Goal: Task Accomplishment & Management: Manage account settings

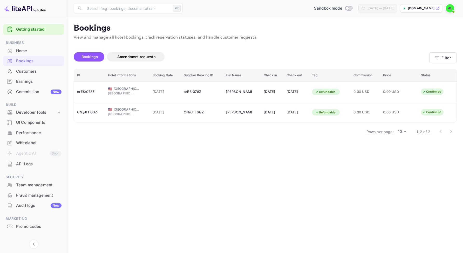
click at [32, 55] on div "Home" at bounding box center [33, 51] width 61 height 10
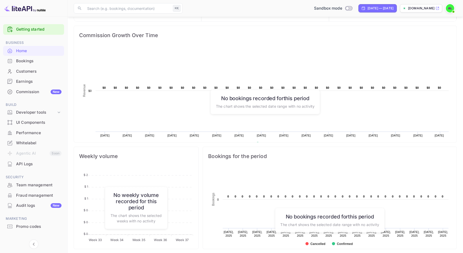
scroll to position [78, 0]
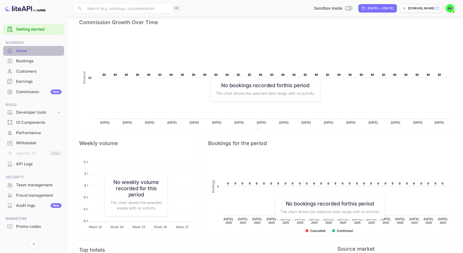
click at [41, 55] on div "Home" at bounding box center [33, 51] width 61 height 10
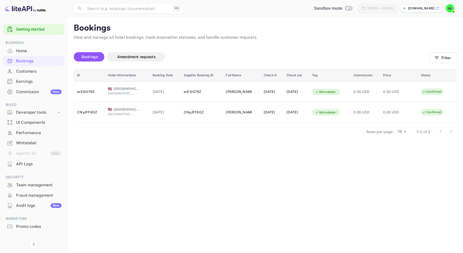
click at [43, 74] on div "Customers" at bounding box center [38, 71] width 45 height 6
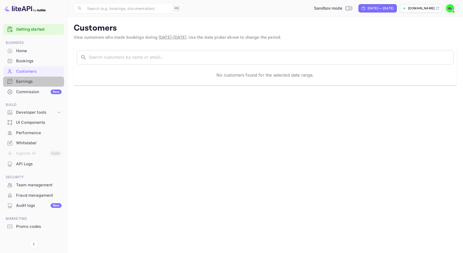
click at [43, 79] on div "Earnings" at bounding box center [38, 82] width 45 height 6
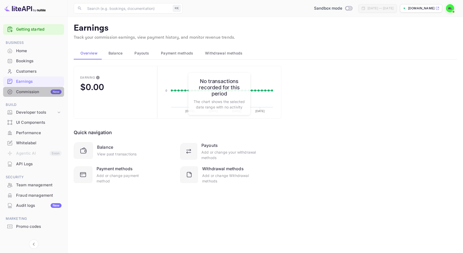
click at [46, 87] on div "Commission New" at bounding box center [33, 92] width 61 height 10
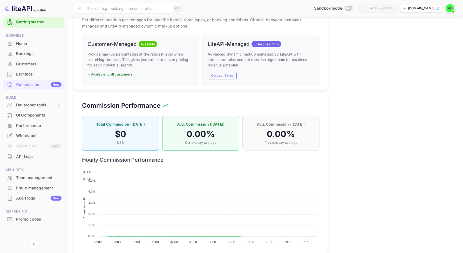
scroll to position [270, 0]
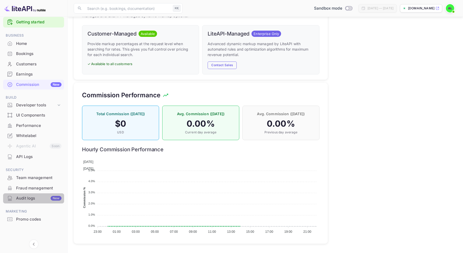
click at [51, 197] on div "New" at bounding box center [56, 198] width 11 height 5
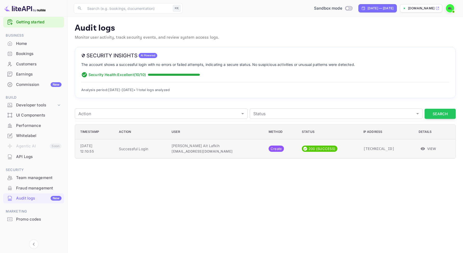
click at [424, 149] on button "View" at bounding box center [428, 149] width 20 height 8
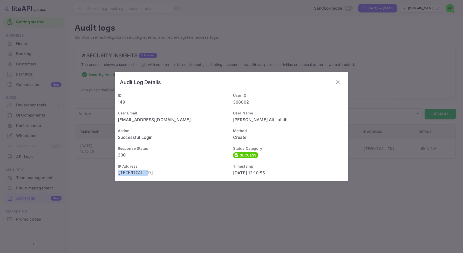
drag, startPoint x: 149, startPoint y: 175, endPoint x: 115, endPoint y: 174, distance: 34.8
click at [115, 174] on div "IP Address 41.248.236.2" at bounding box center [172, 169] width 115 height 18
copy p "41.248.236.2"
click at [327, 54] on div "Audit Log Details ID 149 User ID 368002 User Email a.aitlafkih@nuitee.com User …" at bounding box center [231, 126] width 463 height 253
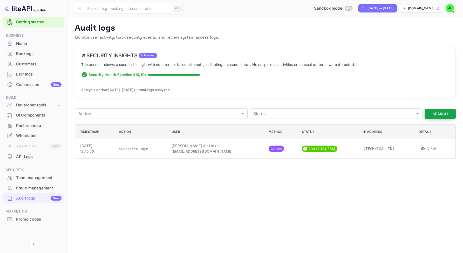
click at [449, 112] on button "Search" at bounding box center [439, 114] width 31 height 10
click at [102, 74] on p "Security Health: Excellent ( 10 /10)" at bounding box center [116, 74] width 57 height 5
drag, startPoint x: 102, startPoint y: 74, endPoint x: 180, endPoint y: 75, distance: 77.8
click at [180, 75] on div "Security Health: Excellent ( 10 /10)" at bounding box center [265, 75] width 368 height 6
click at [198, 74] on span at bounding box center [174, 75] width 52 height 2
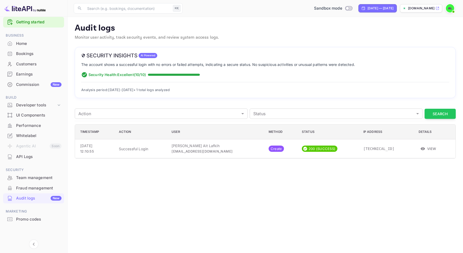
drag, startPoint x: 193, startPoint y: 90, endPoint x: 115, endPoint y: 54, distance: 85.2
click at [115, 54] on div "Security Insights AI Powered The account shows a successful login with no error…" at bounding box center [265, 72] width 381 height 51
click at [117, 76] on p "Security Health: Excellent ( 10 /10)" at bounding box center [116, 74] width 57 height 5
click at [89, 55] on h6 "Security Insights" at bounding box center [109, 55] width 56 height 6
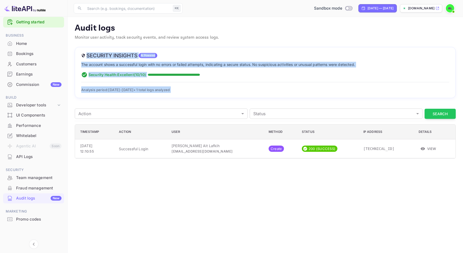
drag, startPoint x: 89, startPoint y: 55, endPoint x: 186, endPoint y: 92, distance: 103.9
click at [186, 92] on div "Security Insights AI Powered The account shows a successful login with no error…" at bounding box center [265, 72] width 381 height 51
click at [186, 92] on div "Analysis period: Sep 10 - Sep 10, 2025 • 1 total logs analyzed" at bounding box center [265, 87] width 368 height 11
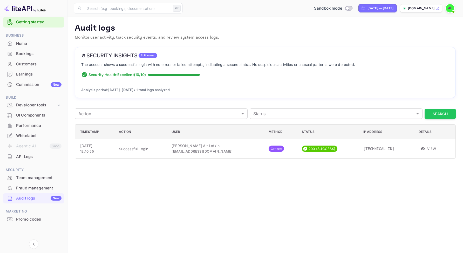
click at [40, 190] on div "Fraud management" at bounding box center [38, 188] width 45 height 6
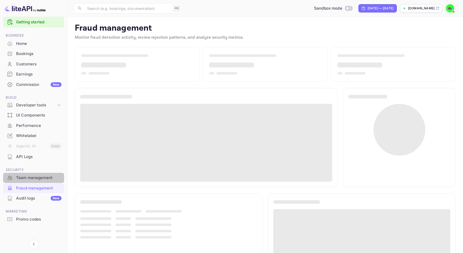
click at [46, 181] on div "Team management" at bounding box center [33, 178] width 61 height 10
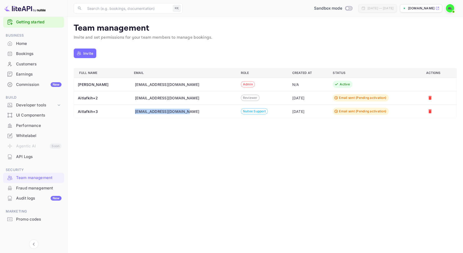
drag, startPoint x: 195, startPoint y: 116, endPoint x: 147, endPoint y: 111, distance: 48.4
click at [147, 111] on td "a.aitlafkih+3@nuitee.com" at bounding box center [183, 110] width 107 height 13
copy div "a.aitlafkih+3@nuitee.com"
click at [350, 113] on div "Email sent (Pending activation)" at bounding box center [362, 111] width 47 height 5
click at [301, 112] on div "[DATE]" at bounding box center [308, 111] width 32 height 5
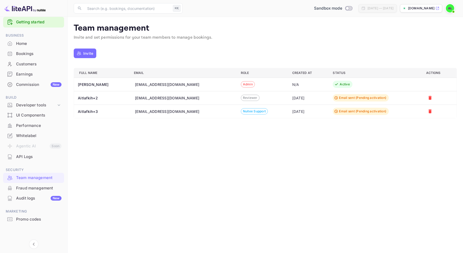
click at [306, 100] on td "[DATE]" at bounding box center [308, 97] width 41 height 13
click at [354, 100] on div "Email sent (Pending activation)" at bounding box center [360, 97] width 56 height 7
click at [344, 116] on td "Email sent (Pending activation)" at bounding box center [374, 110] width 93 height 13
click at [52, 104] on div "Developer tools" at bounding box center [36, 105] width 40 height 6
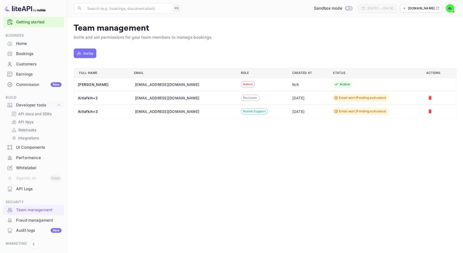
click at [34, 149] on div "UI Components" at bounding box center [38, 147] width 45 height 6
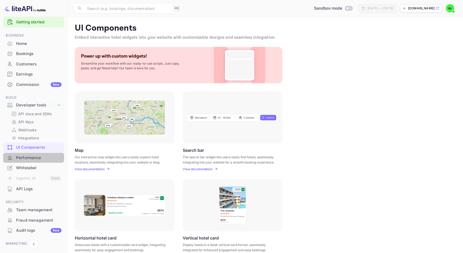
click at [37, 157] on div "Performance" at bounding box center [38, 158] width 45 height 6
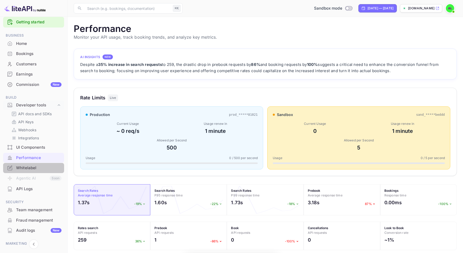
scroll to position [134, 383]
click at [43, 166] on div "Whitelabel" at bounding box center [38, 168] width 45 height 6
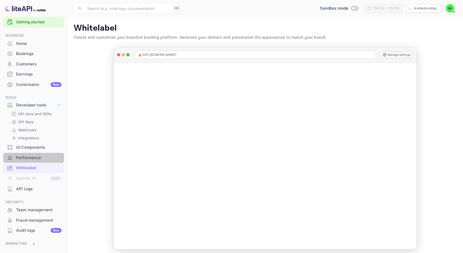
click at [47, 158] on div "Performance" at bounding box center [38, 158] width 45 height 6
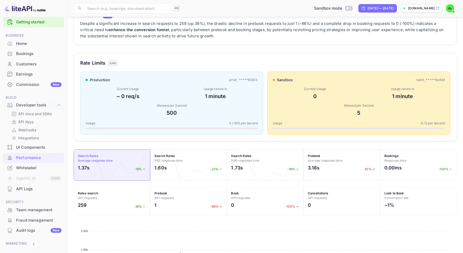
scroll to position [43, 0]
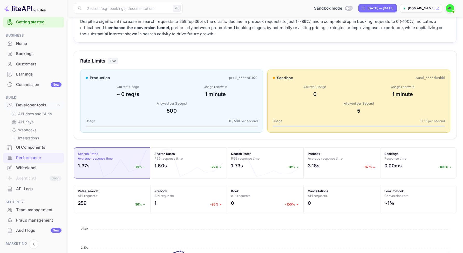
click at [203, 128] on div "production prod_*****81021 Current Usage ~ 0 req/s Usage renew in 1 minute Allo…" at bounding box center [171, 100] width 183 height 63
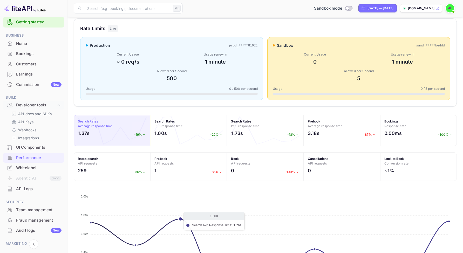
scroll to position [69, 0]
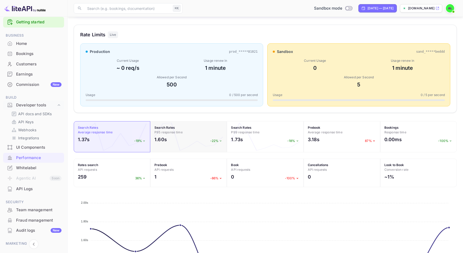
click at [180, 131] on span "P95 response time" at bounding box center [168, 132] width 28 height 4
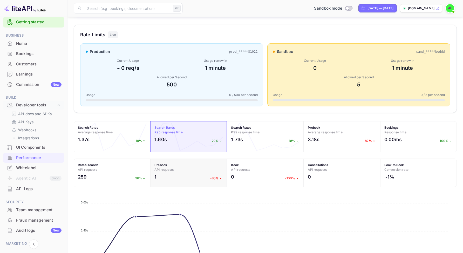
click at [184, 170] on h4 "Prebook API requests" at bounding box center [188, 167] width 68 height 9
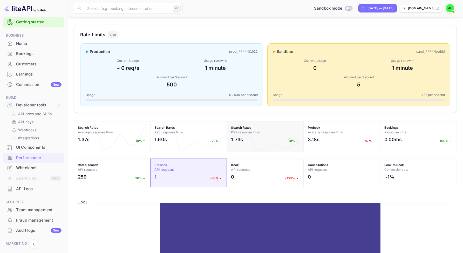
click at [238, 134] on h4 "Search Rates P99 response time" at bounding box center [265, 129] width 68 height 9
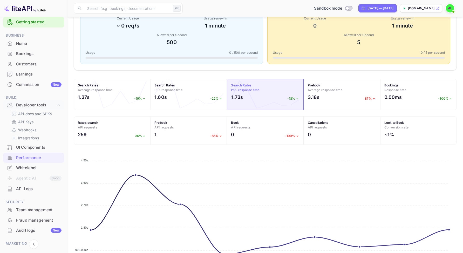
scroll to position [150, 0]
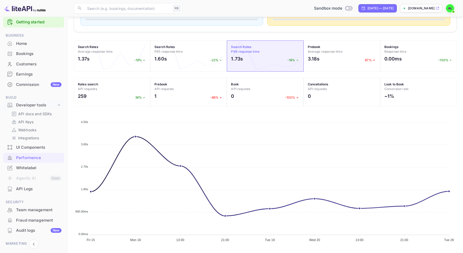
click at [188, 75] on div "AI Insights NEW Despite a significant increase in search requests to 259 (up 36…" at bounding box center [265, 74] width 383 height 350
click at [185, 89] on h4 "Prebook API requests" at bounding box center [188, 86] width 68 height 9
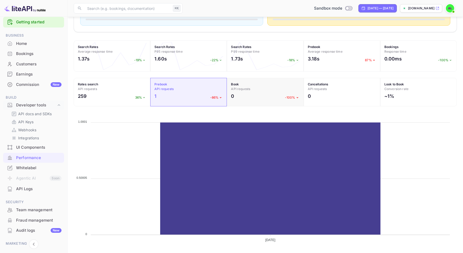
click at [246, 90] on span "API requests" at bounding box center [240, 89] width 19 height 4
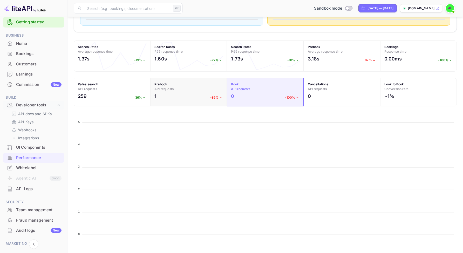
click at [155, 89] on span "API requests" at bounding box center [163, 89] width 19 height 4
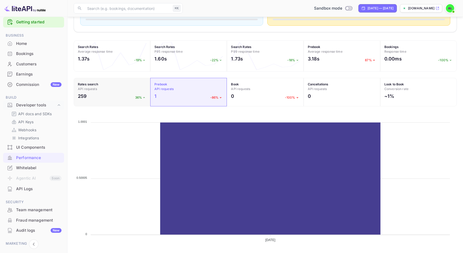
click at [124, 98] on div "259 36%" at bounding box center [112, 98] width 68 height 10
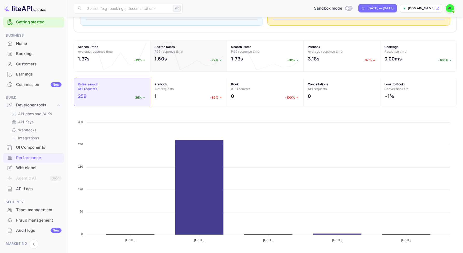
click at [174, 67] on div "Search Rates P95 response time 1.60s -22%" at bounding box center [188, 55] width 76 height 31
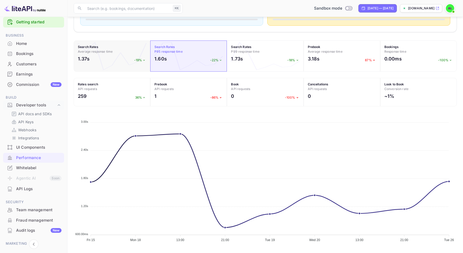
click at [138, 66] on div "Search Rates Average response time 1.37s -19%" at bounding box center [112, 55] width 76 height 31
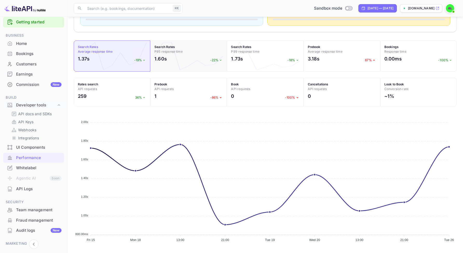
click at [179, 67] on div "Search Rates P95 response time 1.60s -22%" at bounding box center [188, 55] width 76 height 31
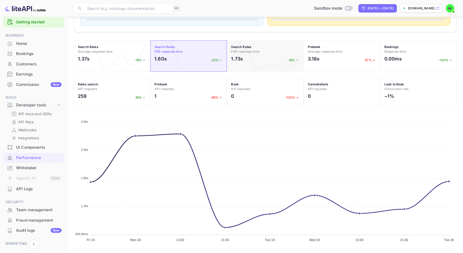
click at [247, 59] on div "1.73s -18%" at bounding box center [265, 60] width 68 height 10
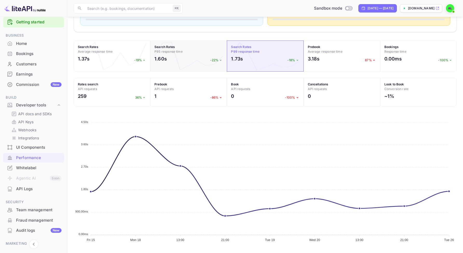
click at [212, 51] on h4 "Search Rates P95 response time" at bounding box center [188, 49] width 68 height 9
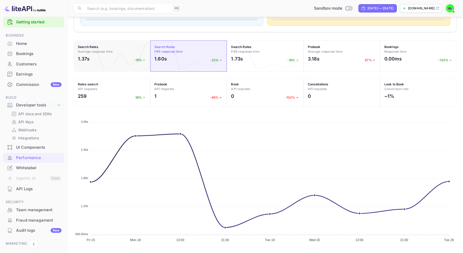
click at [117, 51] on h4 "Search Rates Average response time" at bounding box center [112, 49] width 68 height 9
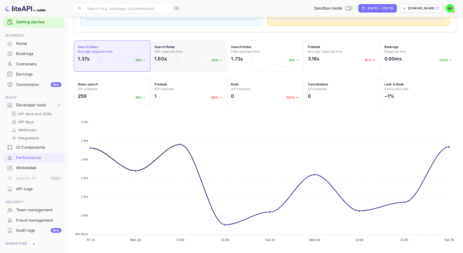
click at [182, 52] on span "P95 response time" at bounding box center [168, 52] width 28 height 4
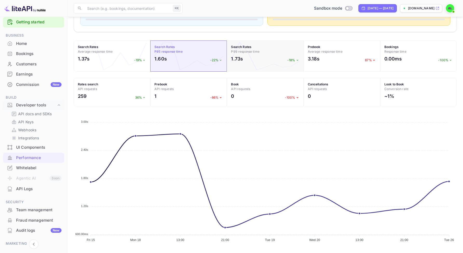
click at [272, 59] on div "1.73s -18%" at bounding box center [265, 60] width 68 height 10
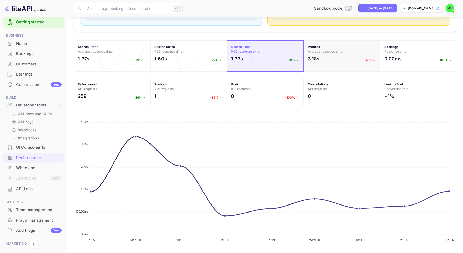
click at [349, 58] on div "3.18s 87%" at bounding box center [342, 60] width 68 height 10
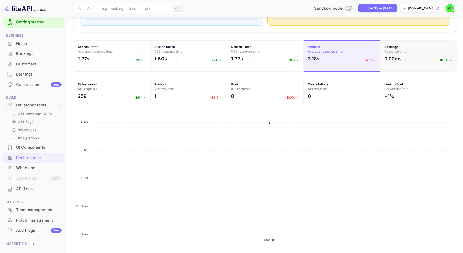
click at [399, 54] on h4 "Bookings Response time" at bounding box center [418, 49] width 68 height 9
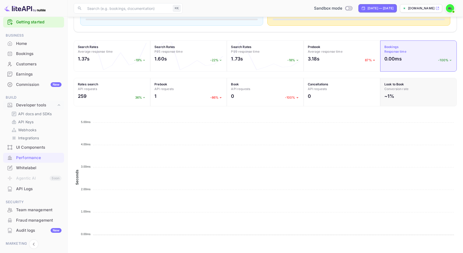
click at [395, 87] on span "Conversion rate" at bounding box center [396, 89] width 24 height 4
click at [338, 88] on h4 "Cancellations API requests" at bounding box center [342, 86] width 68 height 9
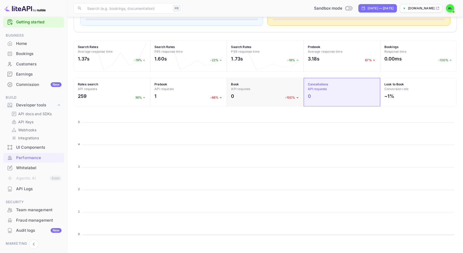
click at [269, 91] on div "Book API requests 0 -100%" at bounding box center [265, 92] width 76 height 29
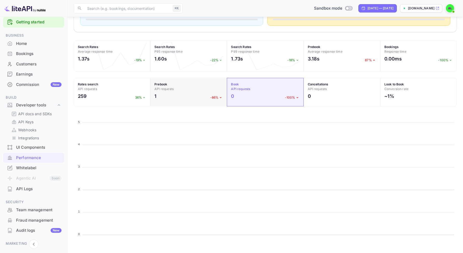
click at [193, 95] on div "1 -86%" at bounding box center [188, 98] width 68 height 10
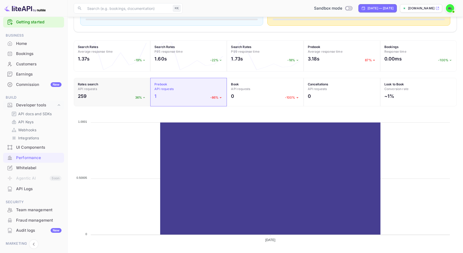
click at [127, 97] on div "259 36%" at bounding box center [112, 98] width 68 height 10
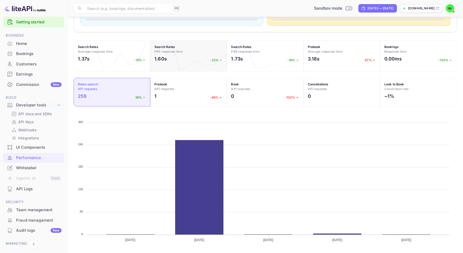
click at [186, 55] on div "Search Rates P95 response time 1.60s -22%" at bounding box center [188, 55] width 76 height 31
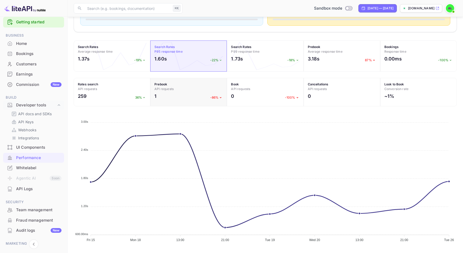
click at [186, 89] on h4 "Prebook API requests" at bounding box center [188, 86] width 68 height 9
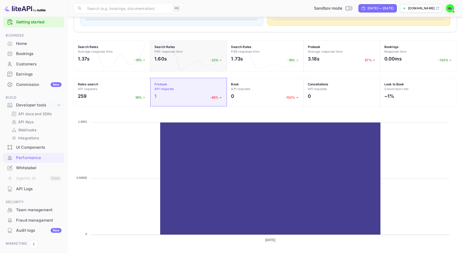
click at [192, 60] on div "1.60s -22%" at bounding box center [188, 60] width 68 height 10
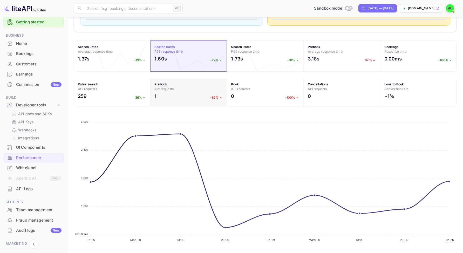
click at [192, 88] on h4 "Prebook API requests" at bounding box center [188, 86] width 68 height 9
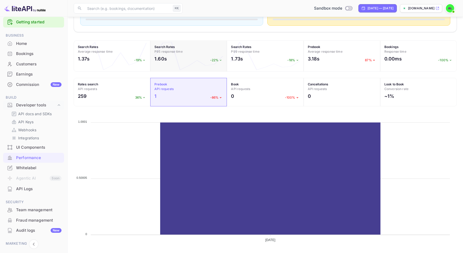
click at [201, 58] on div "1.60s -22%" at bounding box center [188, 60] width 68 height 10
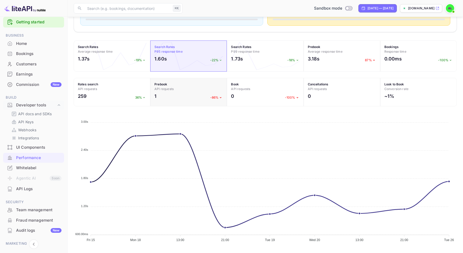
click at [201, 87] on h4 "Prebook API requests" at bounding box center [188, 86] width 68 height 9
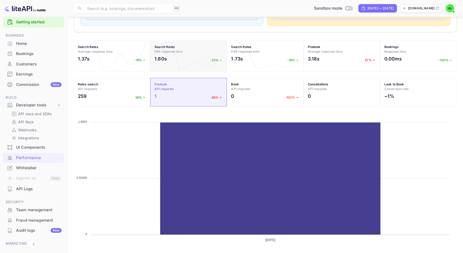
click at [201, 51] on h4 "Search Rates P95 response time" at bounding box center [188, 49] width 68 height 9
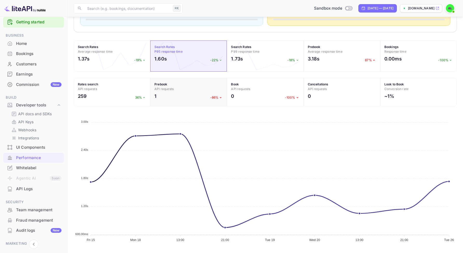
click at [197, 87] on h4 "Prebook API requests" at bounding box center [188, 86] width 68 height 9
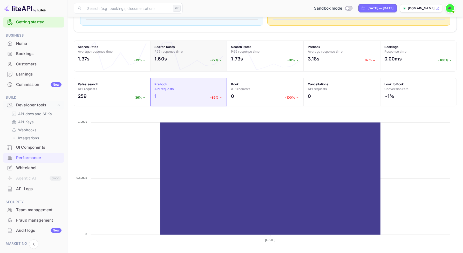
click at [201, 58] on div "1.60s -22%" at bounding box center [188, 60] width 68 height 10
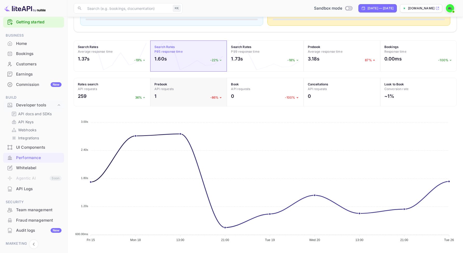
click at [197, 87] on h4 "Prebook API requests" at bounding box center [188, 86] width 68 height 9
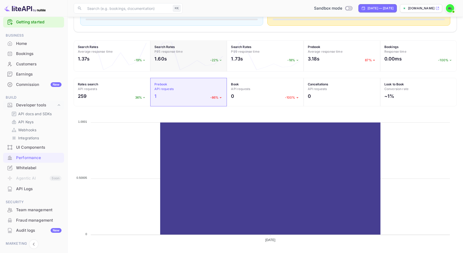
click at [199, 59] on div "1.60s -22%" at bounding box center [188, 60] width 68 height 10
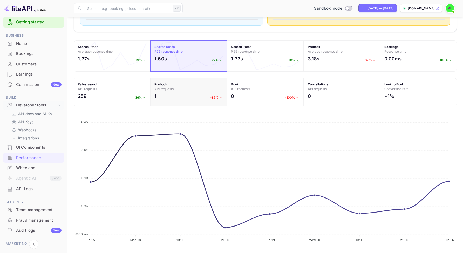
click at [199, 80] on div "Prebook API requests 1 -86%" at bounding box center [188, 92] width 76 height 29
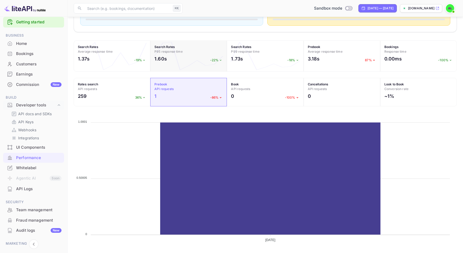
click at [200, 58] on div "1.60s -22%" at bounding box center [188, 60] width 68 height 10
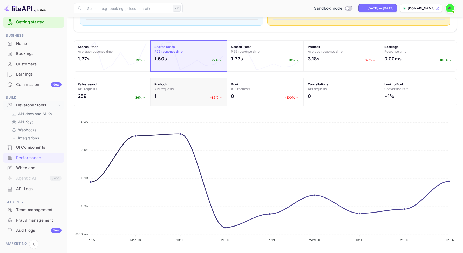
click at [199, 81] on div "Prebook API requests 1 -86%" at bounding box center [188, 92] width 76 height 29
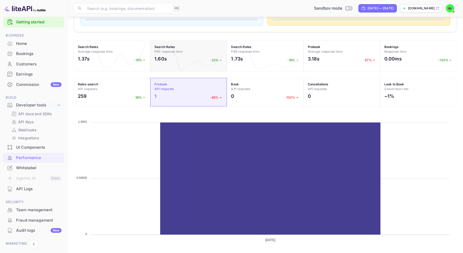
click at [203, 59] on div "1.60s -22%" at bounding box center [188, 60] width 68 height 10
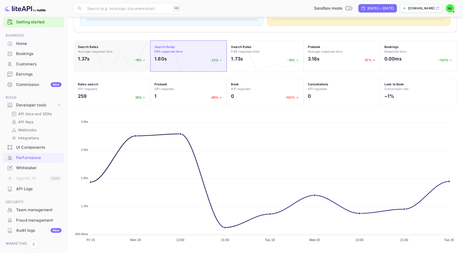
click at [113, 66] on div "Search Rates Average response time 1.37s -19%" at bounding box center [112, 55] width 76 height 31
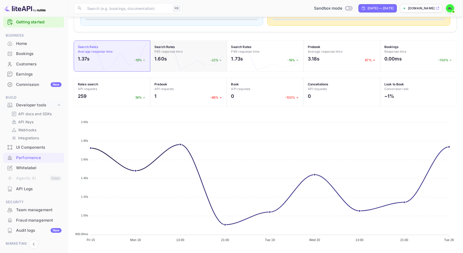
click at [203, 54] on h4 "Search Rates P95 response time" at bounding box center [188, 49] width 68 height 9
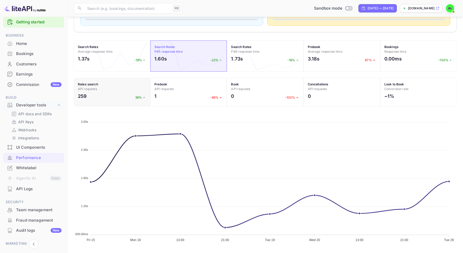
click at [142, 84] on h4 "Rates search API requests" at bounding box center [112, 86] width 68 height 9
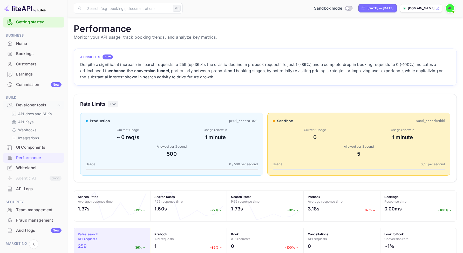
scroll to position [151, 0]
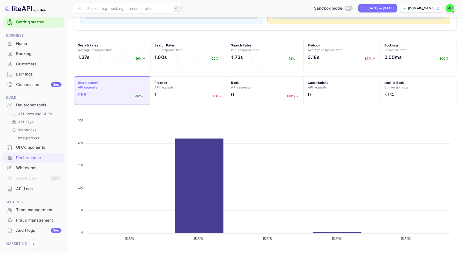
click at [51, 116] on div "API docs and SDKs" at bounding box center [35, 114] width 53 height 8
click at [46, 121] on link "API Keys" at bounding box center [35, 121] width 48 height 5
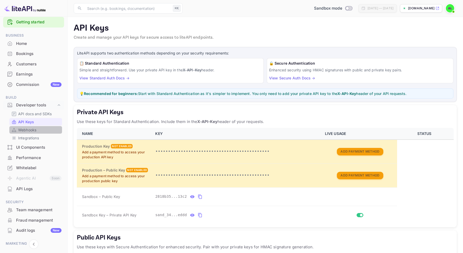
click at [45, 130] on link "Webhooks" at bounding box center [35, 129] width 48 height 5
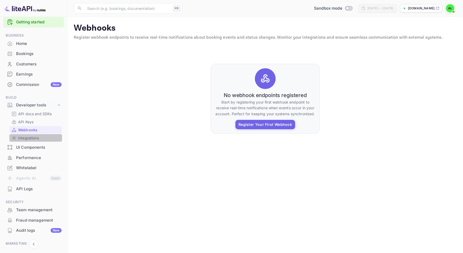
click at [45, 139] on link "Integrations" at bounding box center [35, 137] width 48 height 5
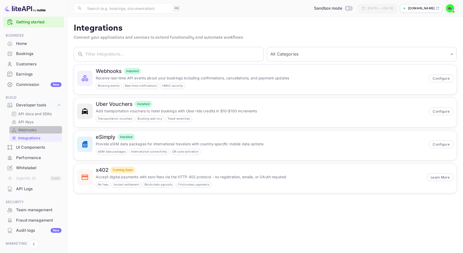
click at [43, 133] on div "Webhooks" at bounding box center [35, 130] width 53 height 8
click at [31, 128] on p "Webhooks" at bounding box center [27, 129] width 18 height 5
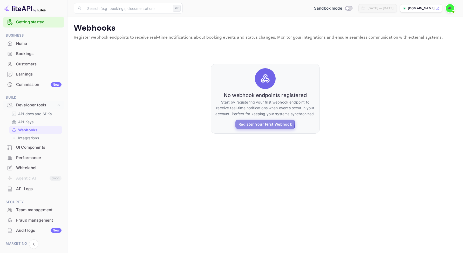
click at [261, 122] on button "Register Your First Webhook" at bounding box center [265, 124] width 60 height 9
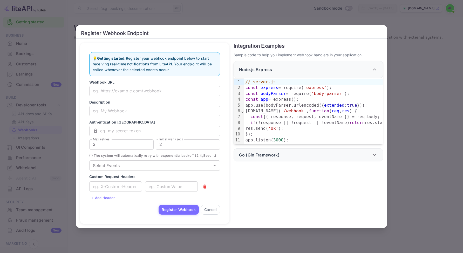
click at [169, 79] on p "Webhook URL" at bounding box center [154, 81] width 131 height 5
click at [168, 86] on input "text" at bounding box center [154, 91] width 131 height 10
click at [146, 59] on p "💡 Getting started: Register your webhook endpoint below to start receiving real…" at bounding box center [155, 63] width 124 height 17
drag, startPoint x: 146, startPoint y: 59, endPoint x: 164, endPoint y: 65, distance: 18.2
click at [164, 65] on p "💡 Getting started: Register your webhook endpoint below to start receiving real…" at bounding box center [155, 63] width 124 height 17
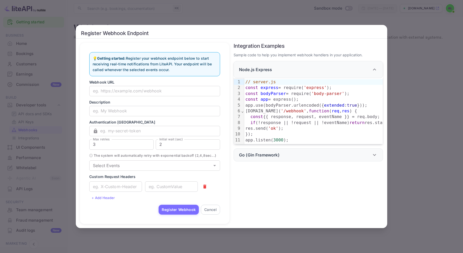
click at [180, 67] on p "💡 Getting started: Register your webhook endpoint below to start receiving real…" at bounding box center [155, 63] width 124 height 17
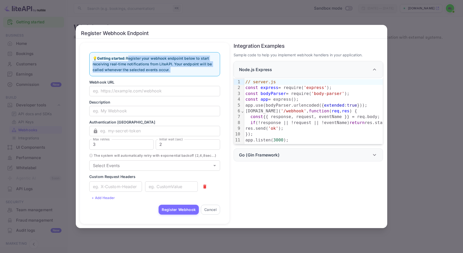
drag, startPoint x: 180, startPoint y: 67, endPoint x: 135, endPoint y: 53, distance: 47.6
click at [135, 55] on p "💡 Getting started: Register your webhook endpoint below to start receiving real…" at bounding box center [155, 63] width 124 height 17
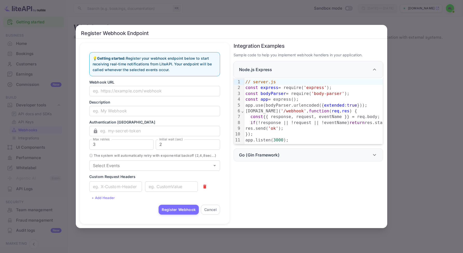
click at [286, 114] on div "const {{ response, request, eventName }} = req.body;" at bounding box center [350, 117] width 212 height 6
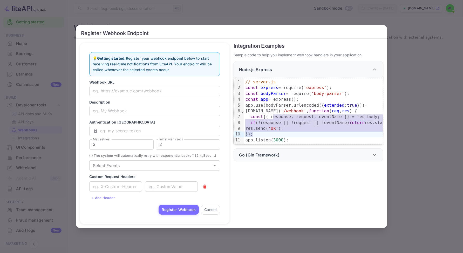
drag, startPoint x: 286, startPoint y: 112, endPoint x: 299, endPoint y: 133, distance: 25.3
click at [299, 133] on div "// server.js const express = require( 'express' ); const bodyParser = require( …" at bounding box center [354, 111] width 220 height 66
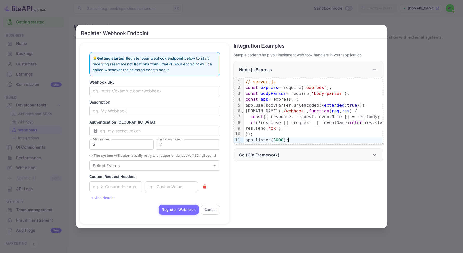
click at [304, 138] on div "app.listen( 3000 );" at bounding box center [354, 140] width 220 height 6
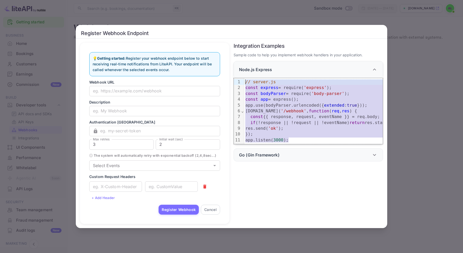
drag, startPoint x: 312, startPoint y: 138, endPoint x: 246, endPoint y: 78, distance: 88.8
click at [246, 78] on div "// server.js const express = require( 'express' ); const bodyParser = require( …" at bounding box center [354, 111] width 220 height 66
click at [311, 120] on div "if (!response || !request || !eventName) return res.status( 400 ).send( 'Bad re…" at bounding box center [354, 123] width 220 height 6
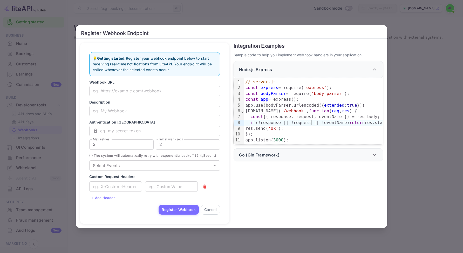
click at [319, 114] on div "const {{ response, request, eventName }} = req.body;" at bounding box center [354, 117] width 220 height 6
click at [320, 110] on div "app.post( '/webhook' , function ( req , res ) {" at bounding box center [354, 111] width 220 height 6
click at [331, 108] on span "(" at bounding box center [332, 110] width 3 height 5
click at [323, 103] on div "app.use(bodyParser.urlencoded({ extended : true }));" at bounding box center [354, 105] width 220 height 6
click at [324, 93] on span "'body-parser'" at bounding box center [327, 93] width 33 height 5
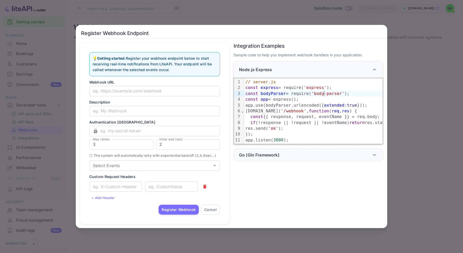
click at [312, 91] on div "const bodyParser = require( 'body-parser' );" at bounding box center [354, 94] width 220 height 6
click at [304, 85] on div "const express = require ( 'express' ) ;" at bounding box center [354, 88] width 220 height 6
click at [269, 81] on span "// server.js" at bounding box center [260, 81] width 30 height 5
click at [276, 94] on div "const bodyParser = require( 'body-parser' );" at bounding box center [354, 94] width 220 height 6
click at [275, 115] on div "const {{ response, request, eventName }} = req.body;" at bounding box center [354, 117] width 220 height 6
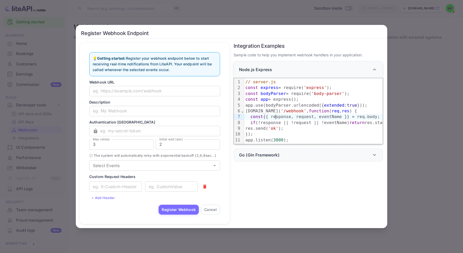
click at [270, 114] on div "const {{ response, request, eventName }} = req.body;" at bounding box center [354, 117] width 220 height 6
click at [273, 126] on span "'ok'" at bounding box center [273, 128] width 10 height 5
click at [290, 121] on div "if (!response || !request || !eventName) return res.status( 400 ).send( 'Bad re…" at bounding box center [354, 123] width 220 height 6
click at [287, 121] on div "if (!response || !request || !eventName) return res.status( 400 ).send( 'Bad re…" at bounding box center [354, 123] width 220 height 6
click at [260, 121] on div "if (!response || !request || !eventName) return res.status( 400 ).send( 'Bad re…" at bounding box center [354, 123] width 220 height 6
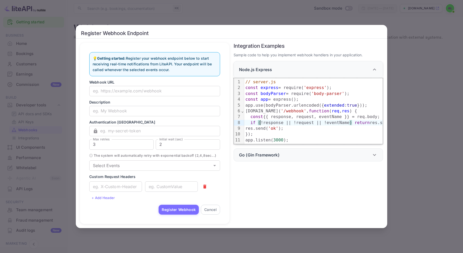
click at [369, 122] on div "if ( !response || !request || !eventName ) return res.status( 400 ).send( 'Bad …" at bounding box center [354, 123] width 220 height 6
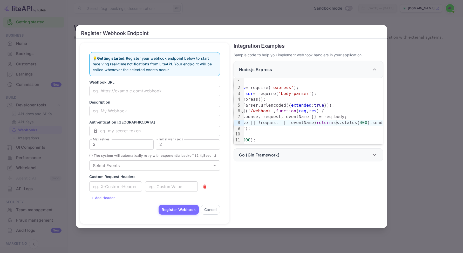
scroll to position [0, 81]
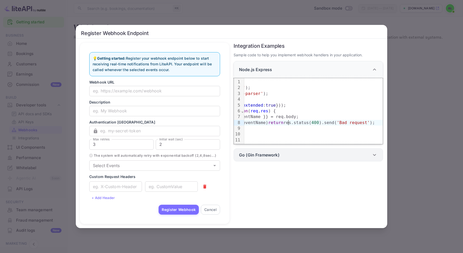
click at [346, 152] on div "Go (Gin Framework)" at bounding box center [305, 155] width 132 height 6
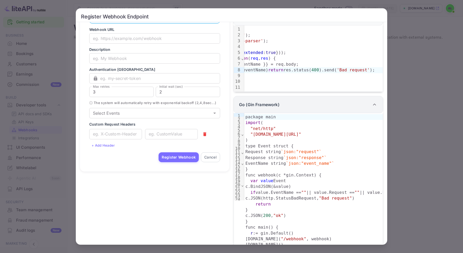
scroll to position [51, 0]
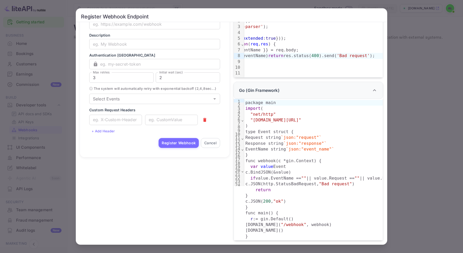
click at [241, 173] on div "› ⌄ ⌄ ⌄ ⌄" at bounding box center [242, 142] width 3 height 87
click at [241, 171] on span "⌄" at bounding box center [242, 170] width 3 height 5
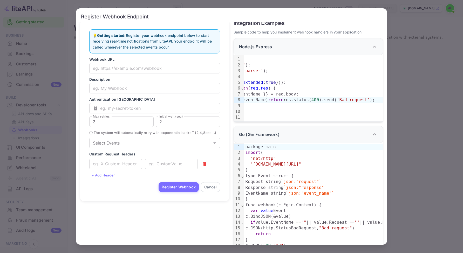
scroll to position [27, 0]
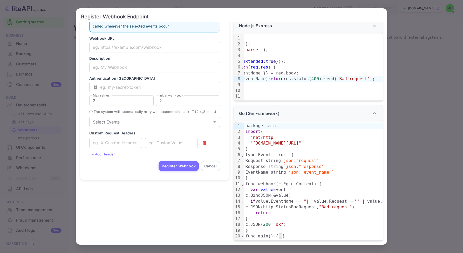
click at [241, 156] on span "⌄" at bounding box center [242, 154] width 3 height 5
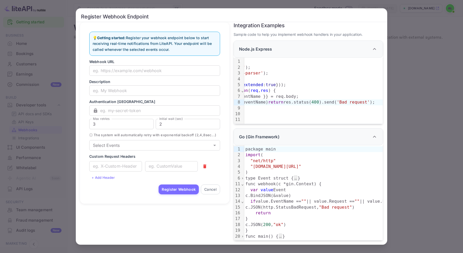
scroll to position [4, 0]
click at [242, 186] on div "⌄" at bounding box center [242, 184] width 3 height 6
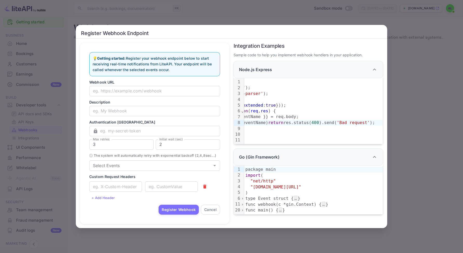
scroll to position [0, 0]
click at [243, 207] on span "›" at bounding box center [242, 209] width 3 height 5
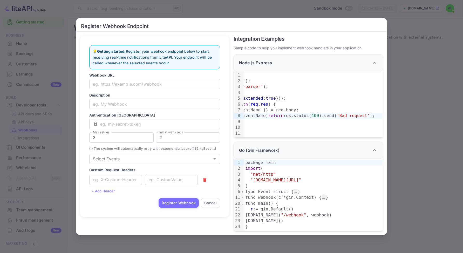
click at [243, 197] on span "›" at bounding box center [242, 197] width 3 height 5
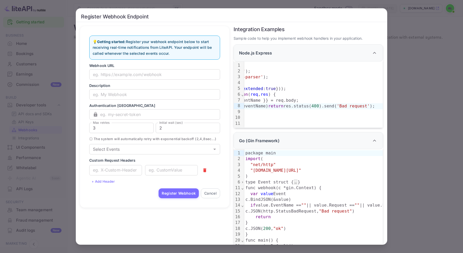
click at [242, 184] on span "›" at bounding box center [242, 181] width 3 height 5
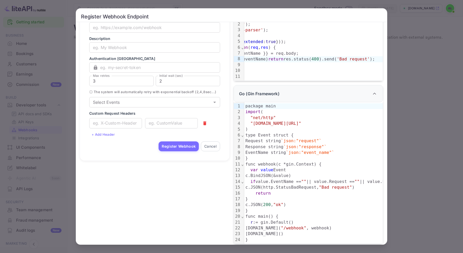
scroll to position [51, 0]
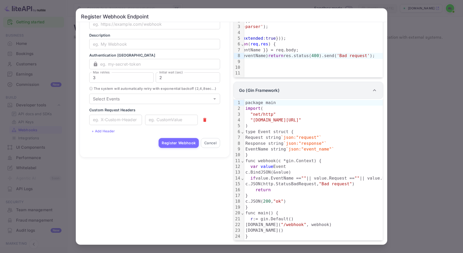
click at [269, 82] on div "Go (Gin Framework)" at bounding box center [307, 90] width 149 height 17
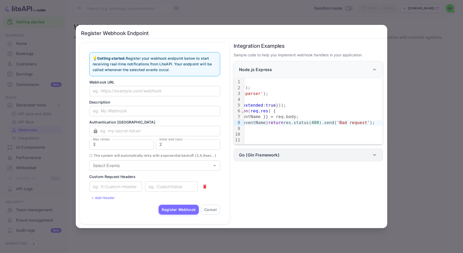
scroll to position [0, 0]
click at [272, 159] on div "Integration Examples Sample code to help you implement webhook handlers in your…" at bounding box center [306, 131] width 154 height 185
click at [271, 154] on p "Go (Gin Framework)" at bounding box center [259, 155] width 40 height 6
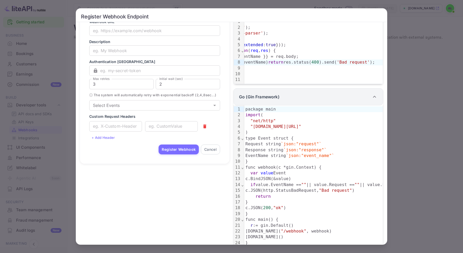
scroll to position [51, 0]
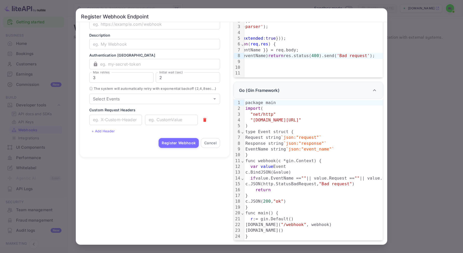
click at [246, 131] on div "type Event struct {" at bounding box center [340, 132] width 192 height 6
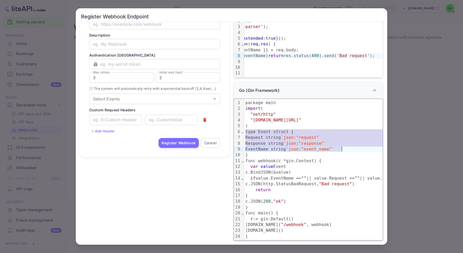
drag, startPoint x: 246, startPoint y: 131, endPoint x: 344, endPoint y: 151, distance: 99.9
click at [344, 151] on div "package main import ( "net/http" "github.com/gin-gonic/gin" ) type Event struct…" at bounding box center [340, 169] width 192 height 141
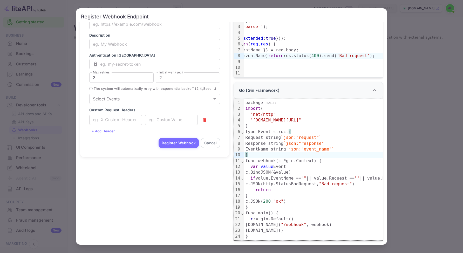
click at [346, 156] on div "}" at bounding box center [340, 155] width 192 height 6
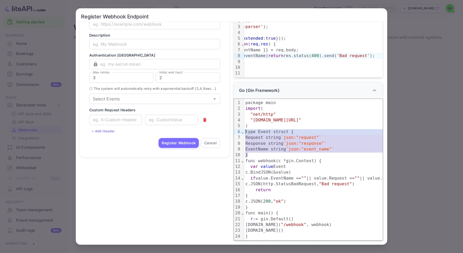
drag, startPoint x: 344, startPoint y: 155, endPoint x: 243, endPoint y: 131, distance: 103.7
click at [243, 131] on div "99 1 2 3 4 5 6 7 8 9 10 11 12 13 14 15 16 17 18 19 20 21 22 23 24 › ⌄ ⌄ ⌄ ⌄ pac…" at bounding box center [308, 170] width 149 height 142
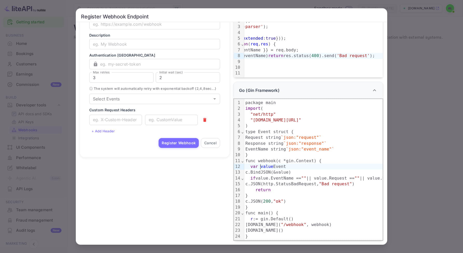
click at [261, 167] on span "value" at bounding box center [266, 166] width 13 height 5
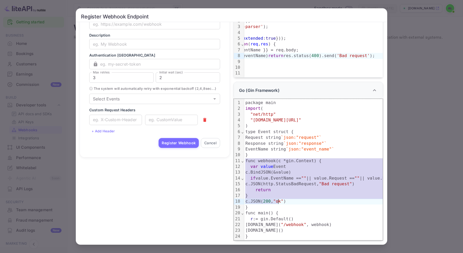
drag, startPoint x: 246, startPoint y: 160, endPoint x: 278, endPoint y: 203, distance: 54.0
click at [278, 203] on div "package main import ( "net/http" "github.com/gin-gonic/gin" ) type Event struct…" at bounding box center [340, 169] width 192 height 141
drag, startPoint x: 278, startPoint y: 205, endPoint x: 245, endPoint y: 159, distance: 56.8
click at [245, 159] on div "package main import ( "net/http" "github.com/gin-gonic/gin" ) type Event struct…" at bounding box center [340, 169] width 192 height 141
click at [271, 187] on div "return" at bounding box center [340, 190] width 192 height 6
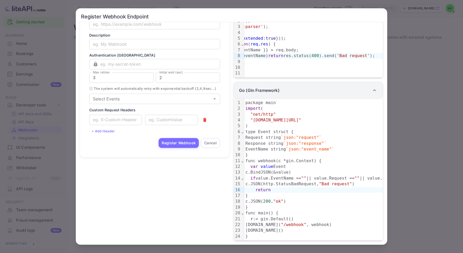
click at [268, 95] on div "Go (Gin Framework)" at bounding box center [307, 90] width 149 height 17
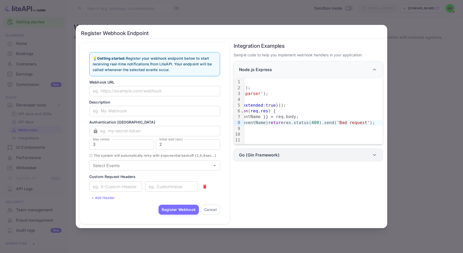
scroll to position [0, 0]
click at [295, 66] on div "Node.js Express" at bounding box center [305, 69] width 132 height 6
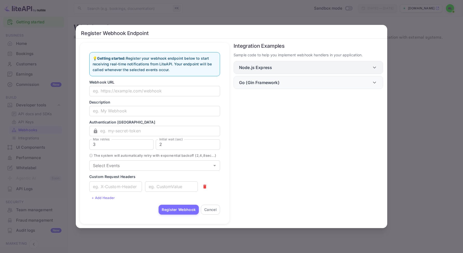
click at [295, 65] on div "Node.js Express" at bounding box center [305, 67] width 132 height 6
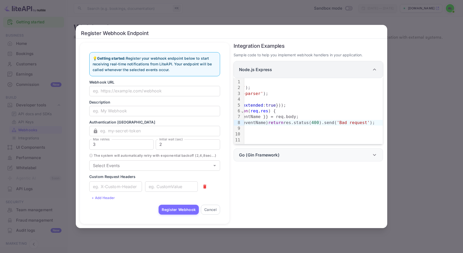
click at [295, 75] on div "Node.js Express" at bounding box center [307, 69] width 149 height 17
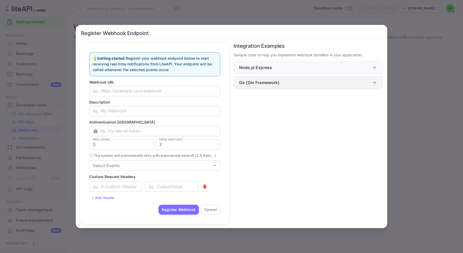
click at [302, 81] on div "Go (Gin Framework)" at bounding box center [305, 82] width 132 height 6
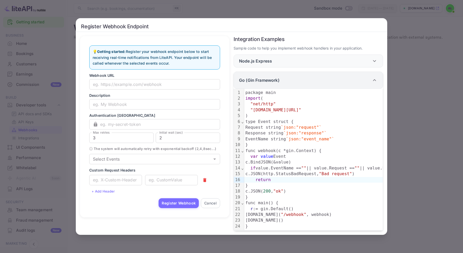
click at [302, 81] on div "Go (Gin Framework)" at bounding box center [305, 80] width 132 height 6
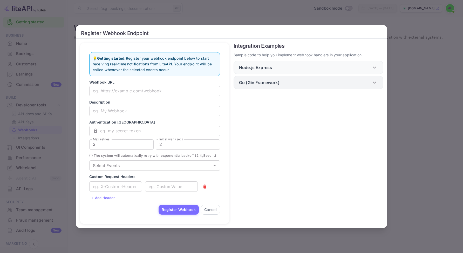
click at [302, 81] on div "Go (Gin Framework)" at bounding box center [305, 82] width 132 height 6
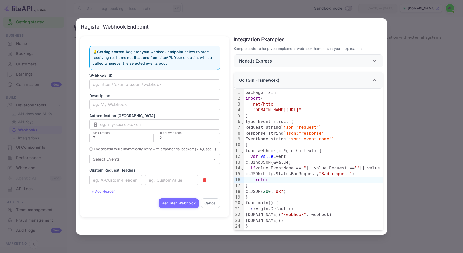
click at [390, 91] on div "Register Webhook Endpoint 💡 Getting started: Register your webhook endpoint bel…" at bounding box center [231, 126] width 463 height 253
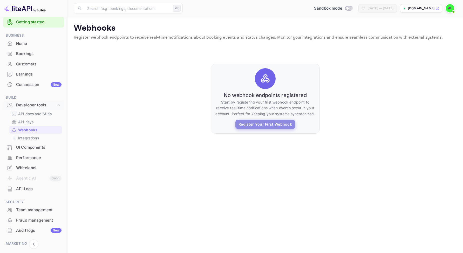
click at [268, 120] on button "Register Your First Webhook" at bounding box center [265, 124] width 60 height 9
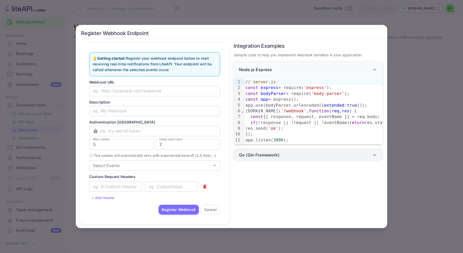
click at [292, 155] on div "Go (Gin Framework)" at bounding box center [307, 154] width 149 height 13
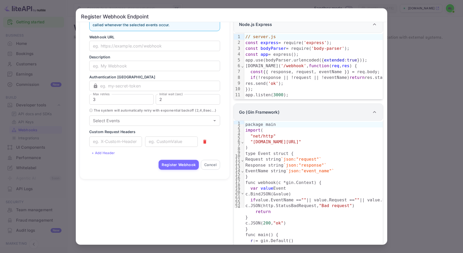
scroll to position [51, 0]
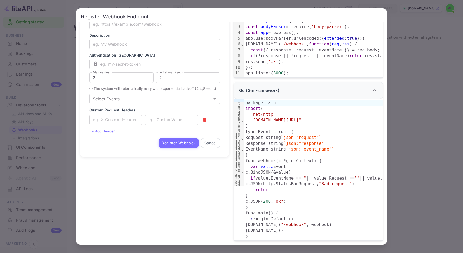
click at [242, 171] on span "⌄" at bounding box center [242, 170] width 3 height 5
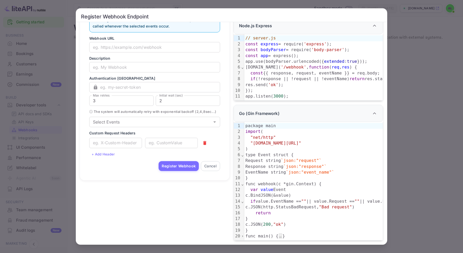
click at [241, 203] on span "⌄" at bounding box center [242, 201] width 3 height 5
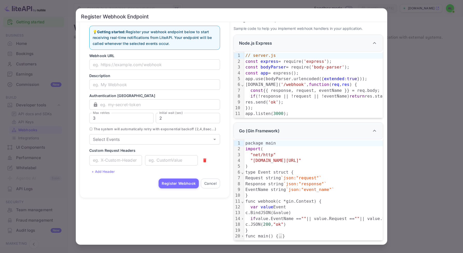
click at [243, 238] on span "›" at bounding box center [242, 235] width 3 height 5
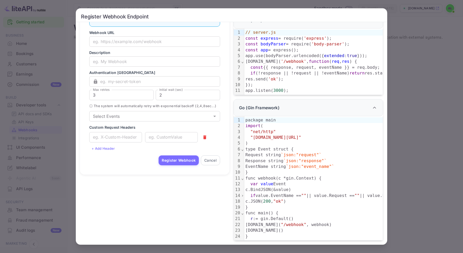
click at [242, 195] on span "›" at bounding box center [242, 195] width 3 height 5
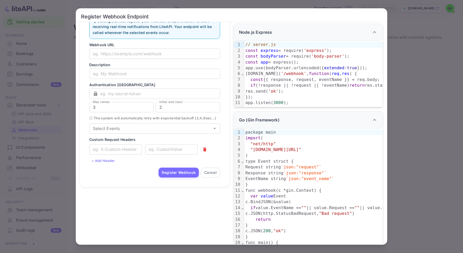
scroll to position [0, 0]
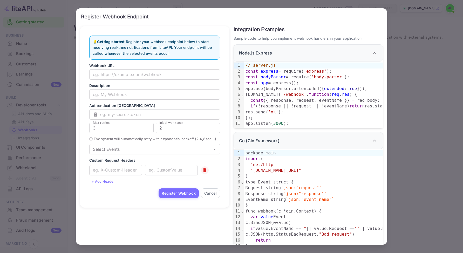
click at [206, 172] on icon "button" at bounding box center [204, 170] width 3 height 4
click at [110, 172] on button "+ Add Header" at bounding box center [103, 170] width 28 height 8
click at [130, 172] on input "text" at bounding box center [115, 170] width 53 height 10
click at [161, 175] on input "text" at bounding box center [171, 170] width 53 height 10
click at [126, 154] on div "Select Events" at bounding box center [154, 149] width 131 height 10
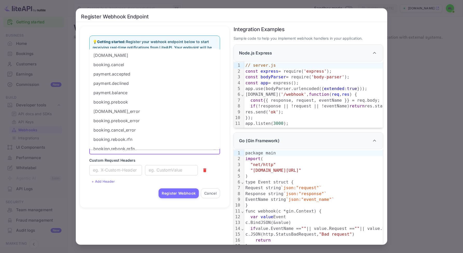
click at [153, 124] on li "booking.prebook_error" at bounding box center [154, 120] width 131 height 9
click at [184, 157] on div "Select Events booking.prebook_error Select Events" at bounding box center [154, 150] width 131 height 13
click at [212, 152] on icon "Close" at bounding box center [214, 149] width 6 height 6
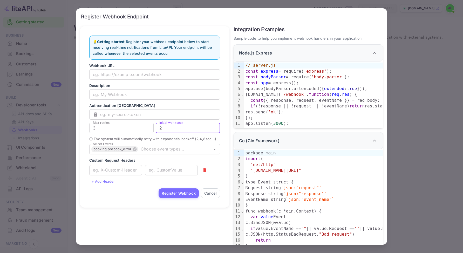
click at [182, 131] on input "2" at bounding box center [188, 128] width 64 height 10
type input "4"
click at [146, 125] on input "4" at bounding box center [121, 128] width 64 height 10
click at [155, 113] on input "text" at bounding box center [160, 114] width 120 height 10
click at [156, 97] on input "text" at bounding box center [154, 94] width 131 height 10
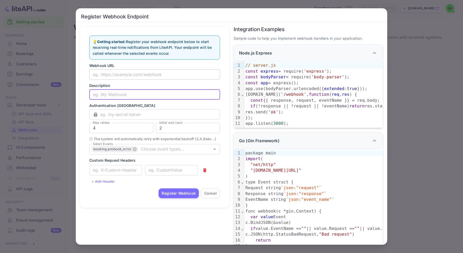
click at [167, 77] on input "text" at bounding box center [154, 74] width 131 height 10
click at [211, 194] on button "Cancel" at bounding box center [210, 193] width 19 height 10
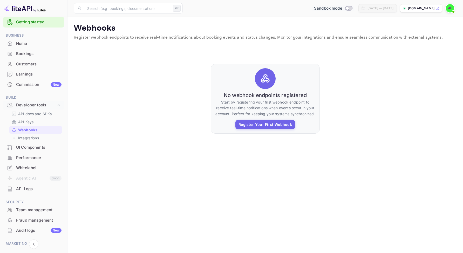
click at [345, 10] on span "Switch to Production mode" at bounding box center [349, 8] width 8 height 5
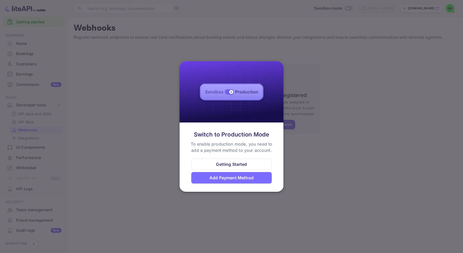
click at [241, 171] on div "Getting Started Add Payment Method" at bounding box center [231, 170] width 80 height 25
click at [241, 179] on div "Add Payment Method" at bounding box center [231, 178] width 44 height 6
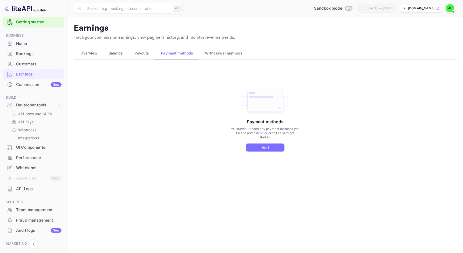
click at [260, 140] on div "Payment methods You haven't added any payment methods yet. Please add a debit o…" at bounding box center [265, 118] width 70 height 65
click at [261, 145] on button "Add" at bounding box center [265, 147] width 38 height 8
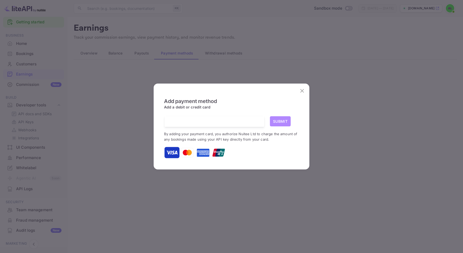
click at [273, 121] on button "Submit" at bounding box center [280, 121] width 21 height 10
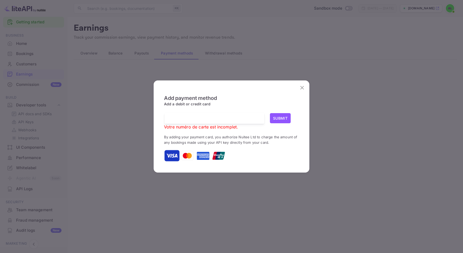
click at [297, 94] on div "Add payment method Add a debit or credit card Votre numéro de carte est incompl…" at bounding box center [231, 126] width 145 height 83
click at [300, 87] on icon "close" at bounding box center [302, 88] width 6 height 6
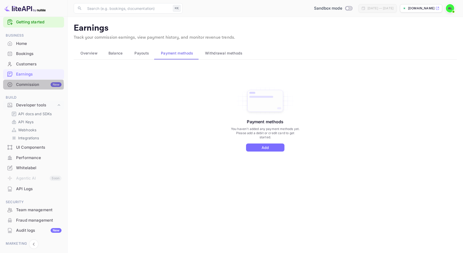
click at [30, 85] on div "Commission New" at bounding box center [38, 85] width 45 height 6
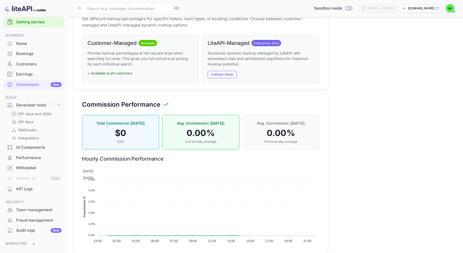
scroll to position [270, 0]
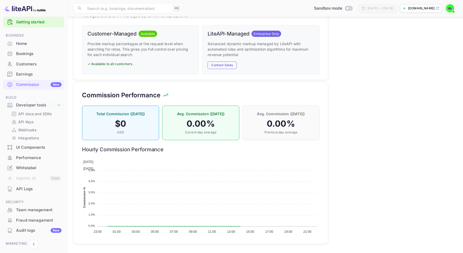
click at [276, 127] on h4 "0.00 %" at bounding box center [281, 123] width 66 height 10
click at [198, 129] on div "Avg. Commission (Today) 0.00 % Current day average" at bounding box center [200, 123] width 77 height 34
click at [137, 123] on h4 "$ 0" at bounding box center [120, 123] width 66 height 10
click at [38, 147] on div "UI Components" at bounding box center [38, 147] width 45 height 6
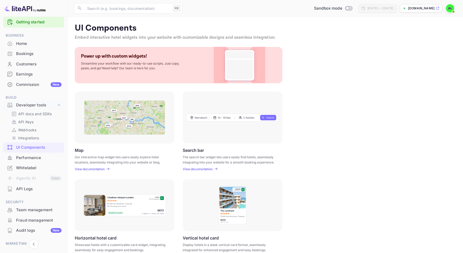
click at [39, 168] on div "Whitelabel" at bounding box center [38, 168] width 45 height 6
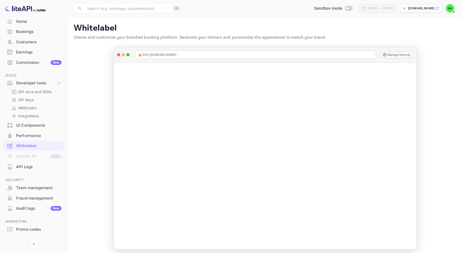
scroll to position [39, 0]
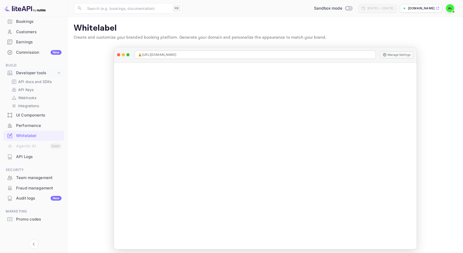
click at [39, 158] on div "API Logs" at bounding box center [38, 157] width 45 height 6
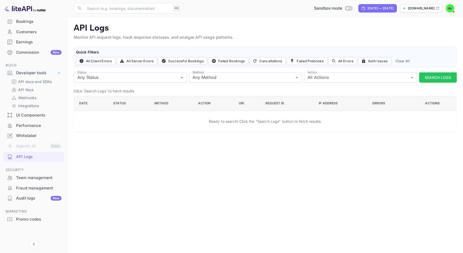
click at [51, 197] on div "New" at bounding box center [56, 198] width 11 height 5
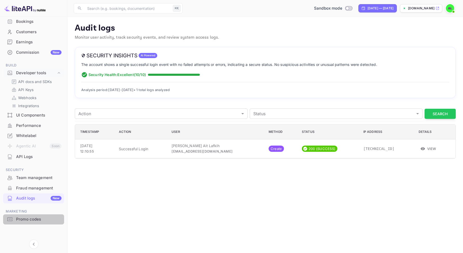
click at [47, 222] on div "Promo codes" at bounding box center [38, 219] width 45 height 6
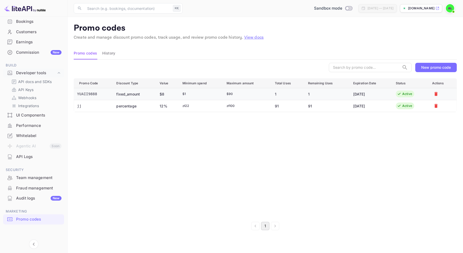
click at [140, 93] on td "fixed_amount" at bounding box center [133, 94] width 43 height 12
click at [141, 106] on td "percentage" at bounding box center [133, 106] width 43 height 12
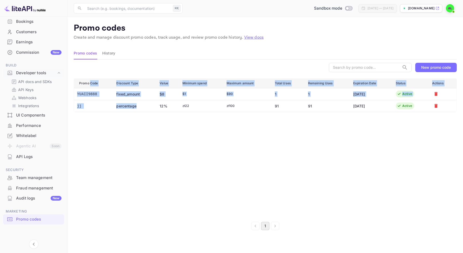
drag, startPoint x: 140, startPoint y: 107, endPoint x: 90, endPoint y: 84, distance: 54.8
click at [90, 84] on table "Promo Code Discount Type Value Minimum spend Maximum amount Total Uses Remainin…" at bounding box center [265, 95] width 383 height 34
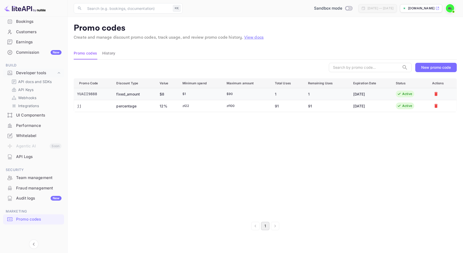
click at [81, 91] on td "YUAII9888" at bounding box center [93, 94] width 38 height 12
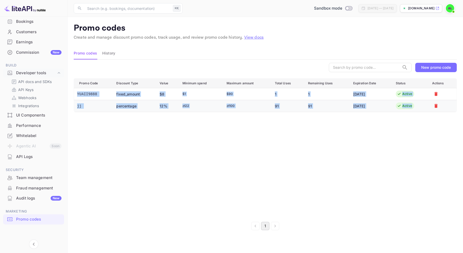
drag, startPoint x: 81, startPoint y: 91, endPoint x: 404, endPoint y: 109, distance: 323.1
click at [404, 109] on table "Promo Code Discount Type Value Minimum spend Maximum amount Total Uses Remainin…" at bounding box center [265, 95] width 383 height 34
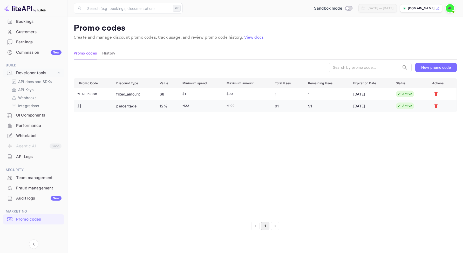
click at [404, 109] on td "Active" at bounding box center [409, 106] width 36 height 12
click at [32, 246] on icon "Collapse navigation" at bounding box center [34, 244] width 6 height 6
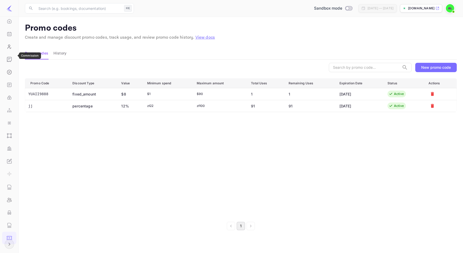
scroll to position [42, 0]
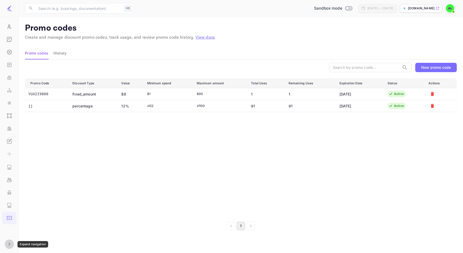
click at [9, 242] on icon "Expand navigation" at bounding box center [9, 244] width 6 height 6
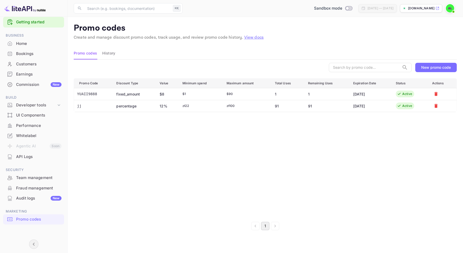
scroll to position [0, 0]
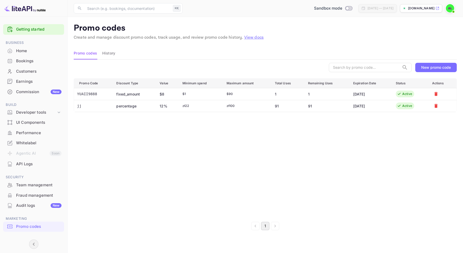
click at [118, 31] on p "Promo codes" at bounding box center [265, 28] width 383 height 10
